Goal: Check status: Check status

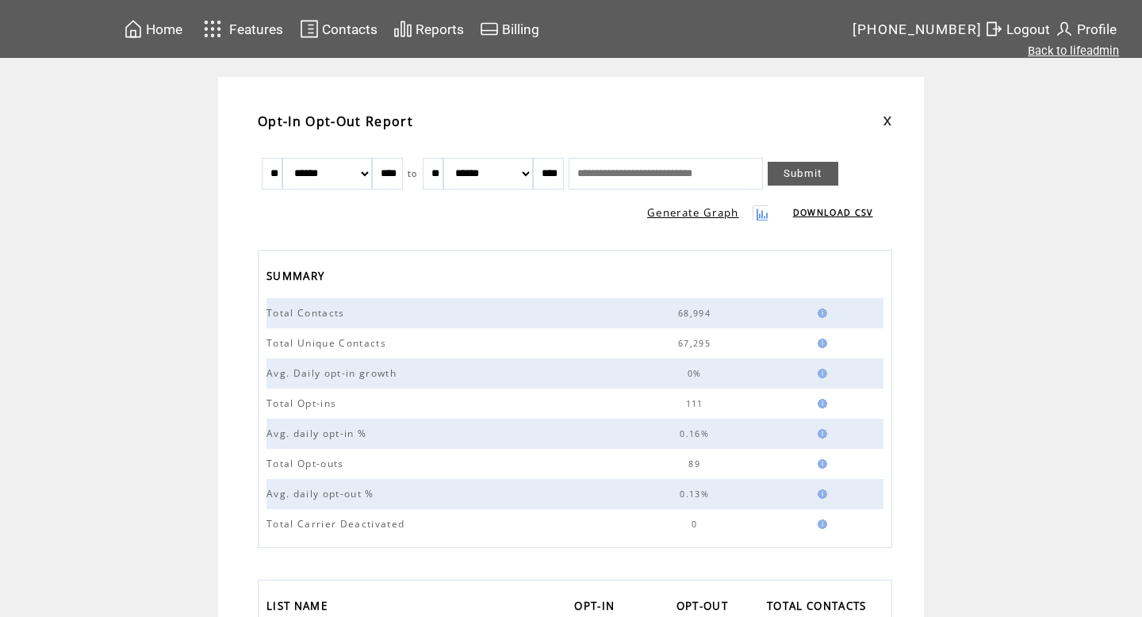
click at [1054, 52] on link "Back to lifeadmin" at bounding box center [1073, 51] width 91 height 14
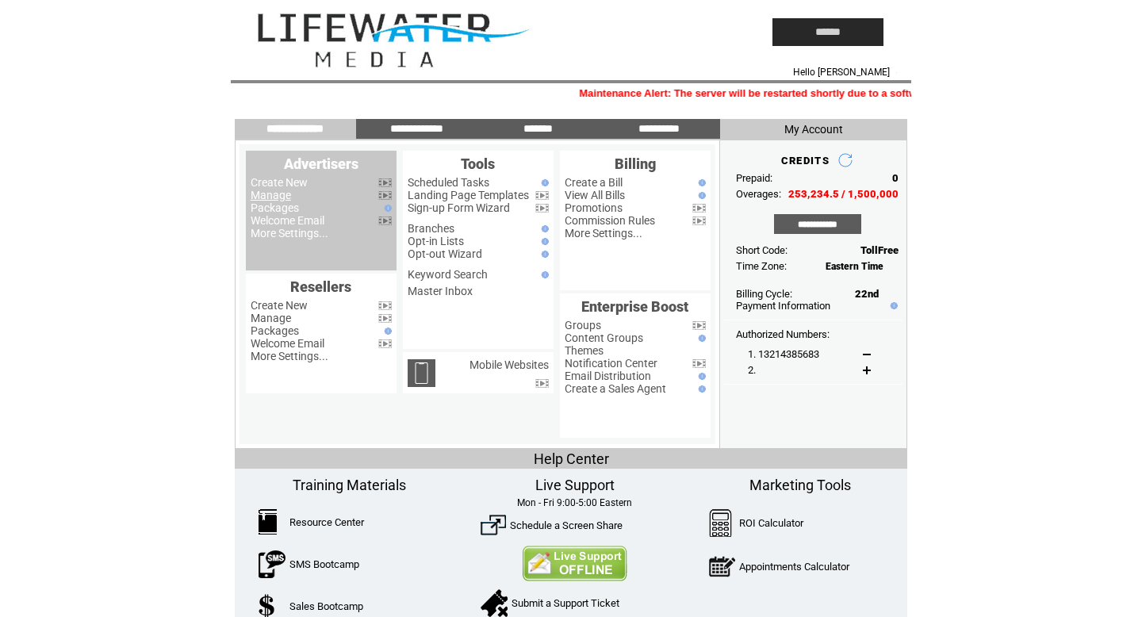
click at [263, 194] on link "Manage" at bounding box center [271, 195] width 40 height 13
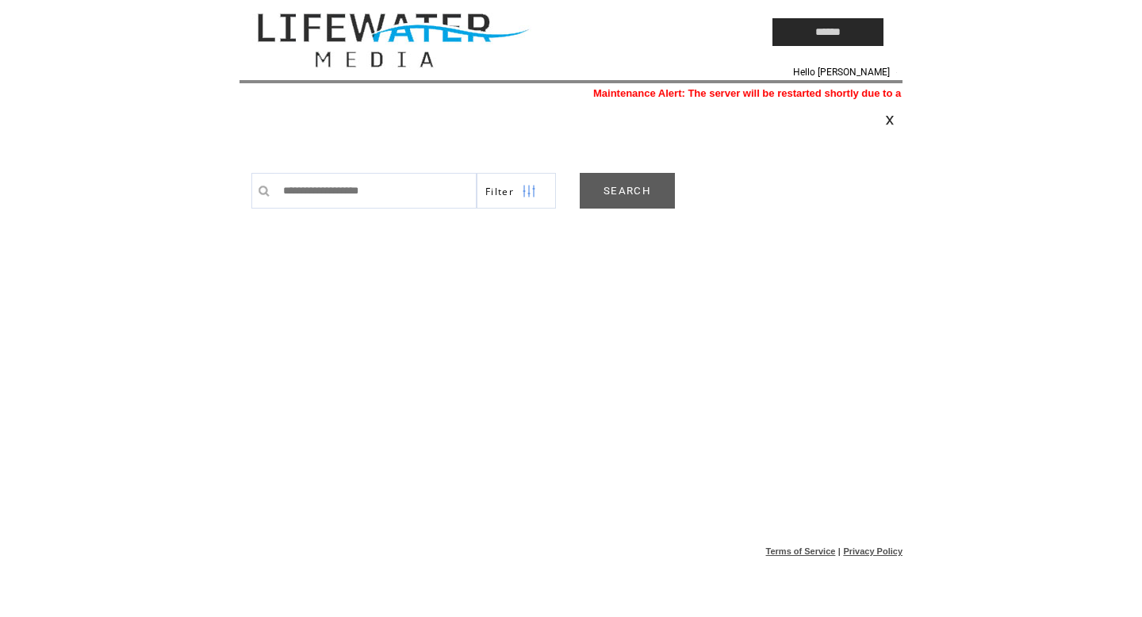
click at [648, 191] on link "SEARCH" at bounding box center [627, 191] width 95 height 36
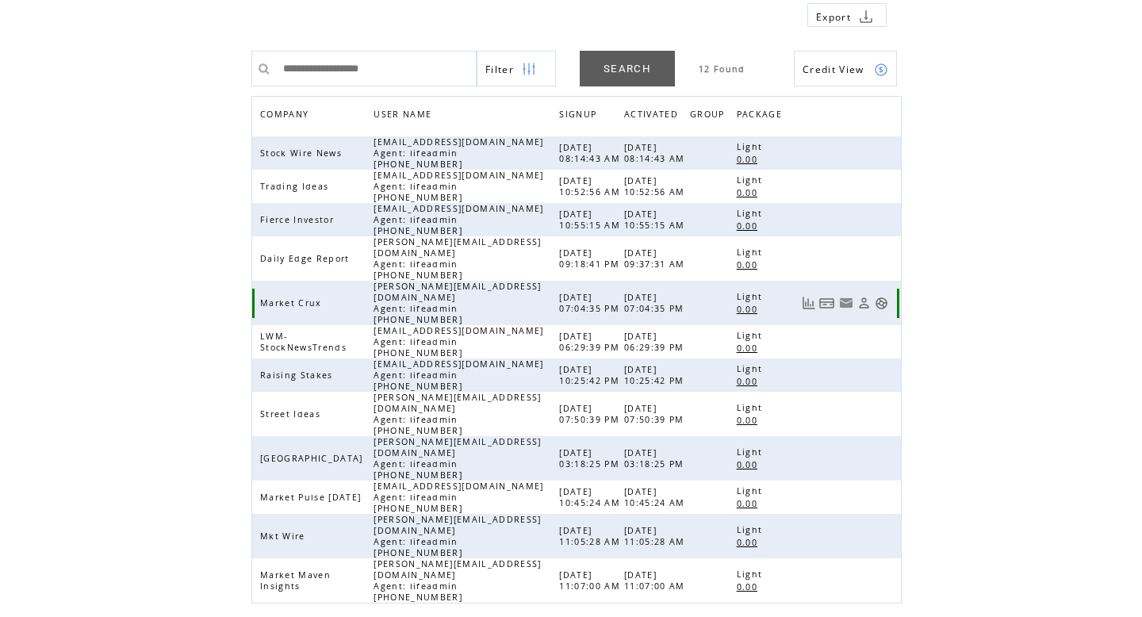
scroll to position [135, 0]
click at [878, 490] on link at bounding box center [880, 496] width 13 height 13
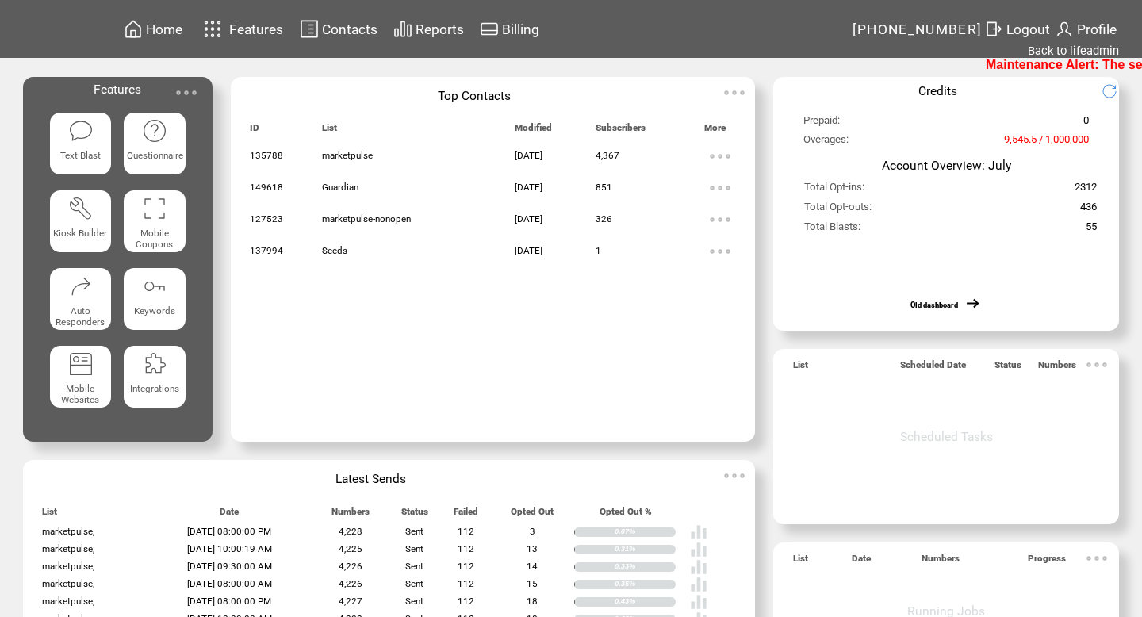
click at [450, 7] on td "Home Features Contacts Reports Billing" at bounding box center [486, 29] width 730 height 58
click at [431, 24] on span "Reports" at bounding box center [439, 29] width 48 height 16
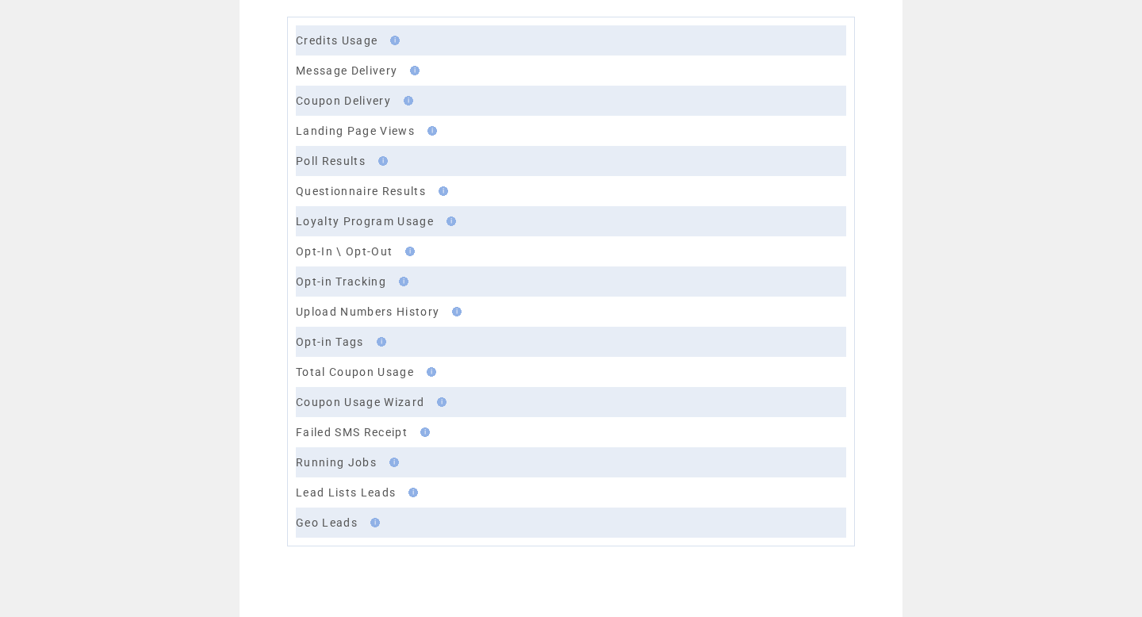
scroll to position [152, 0]
click at [392, 249] on td at bounding box center [403, 248] width 22 height 13
click at [380, 246] on link "Opt-In \ Opt-Out" at bounding box center [344, 248] width 97 height 13
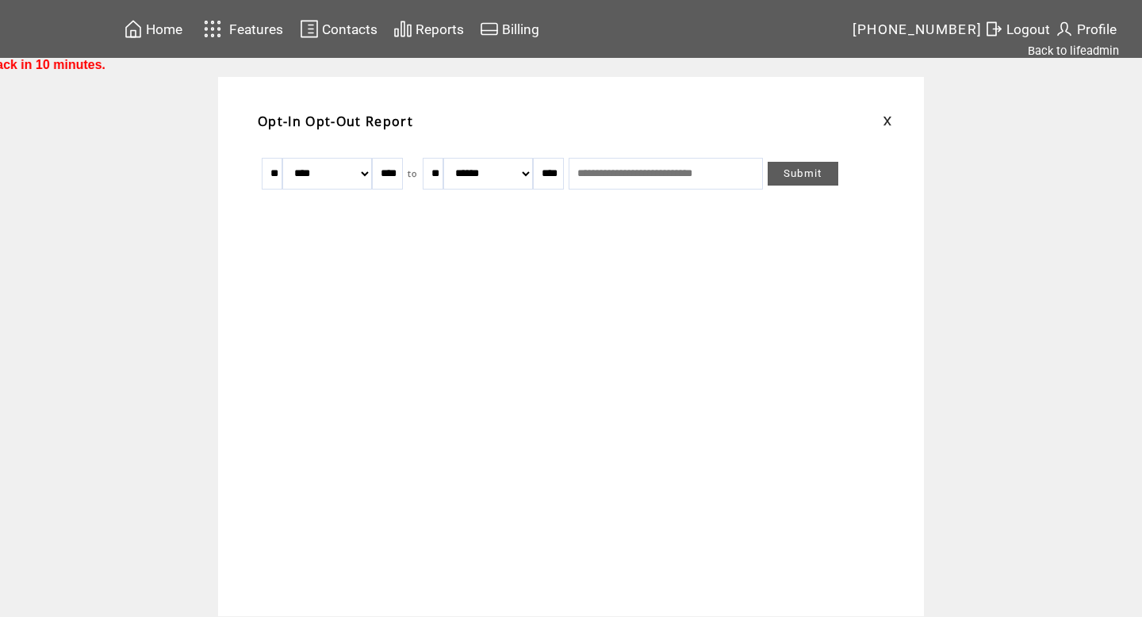
click at [277, 165] on input "**" at bounding box center [272, 174] width 21 height 32
type input "*"
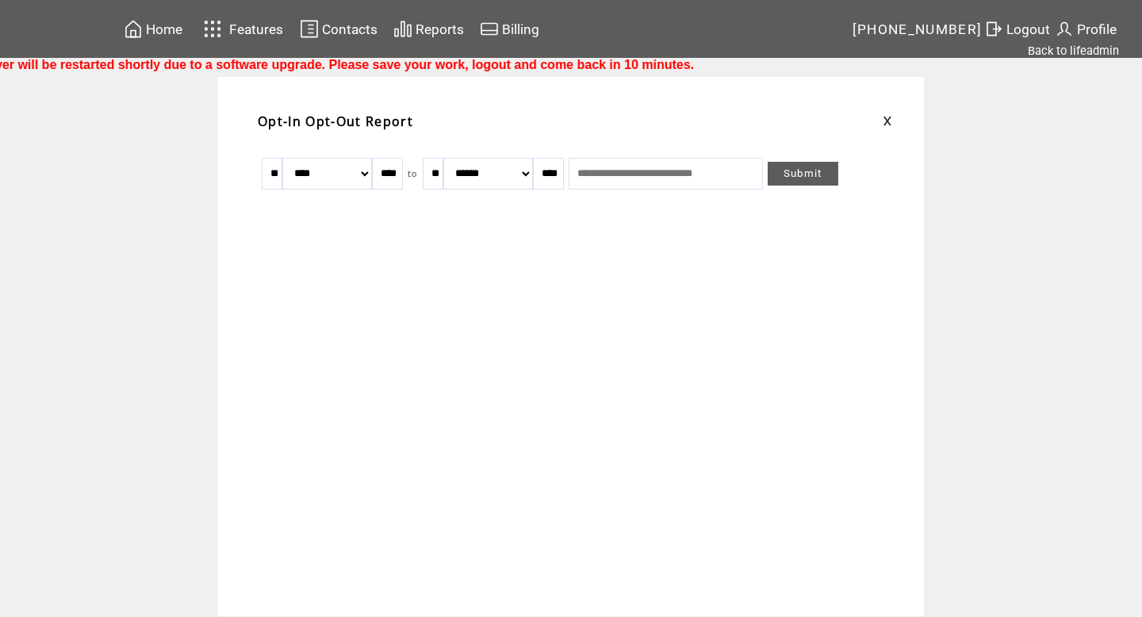
type input "**"
click at [313, 178] on select "******* ******** ***** ***** *** **** **** ****** ********* ******* ******** **…" at bounding box center [327, 174] width 90 height 32
select select "*"
click at [813, 181] on link "Submit" at bounding box center [802, 174] width 71 height 24
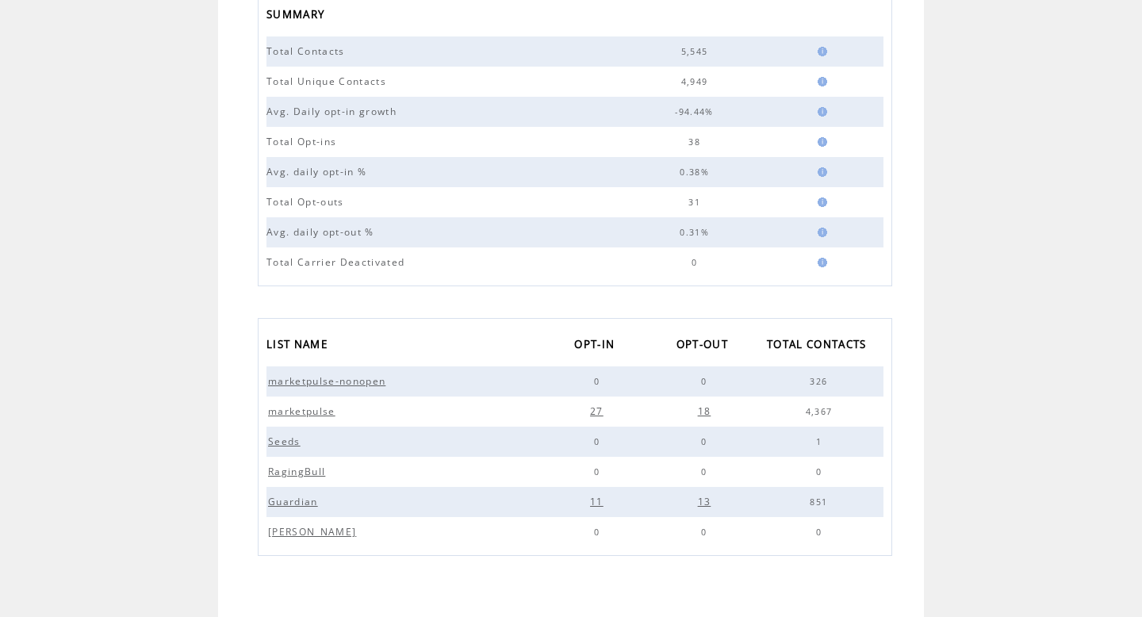
scroll to position [271, 0]
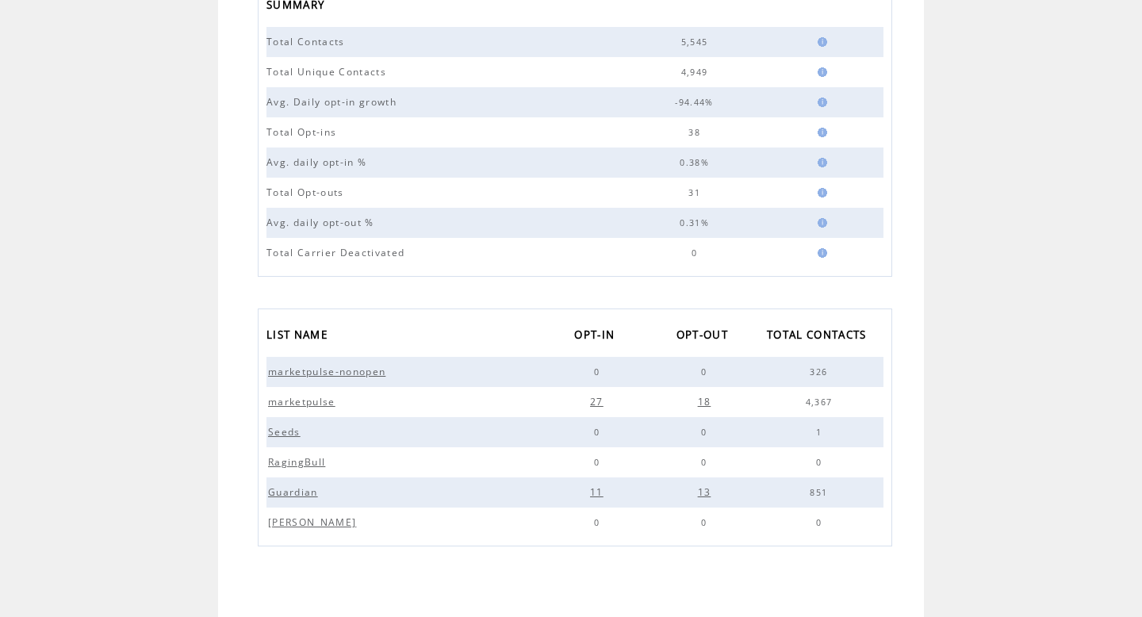
click at [707, 493] on span "13" at bounding box center [706, 491] width 17 height 13
